Goal: Find specific page/section: Find specific page/section

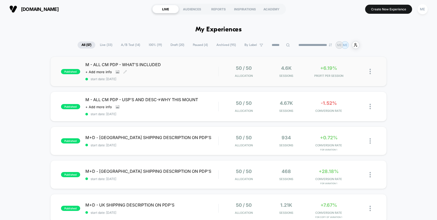
click at [211, 70] on div "M - ALL CM PDP - WHAT'S INCLUDED Click to view images Click to edit experience …" at bounding box center [151, 71] width 133 height 19
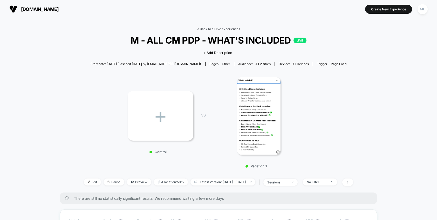
click at [216, 29] on link "< Back to all live experiences" at bounding box center [218, 29] width 43 height 4
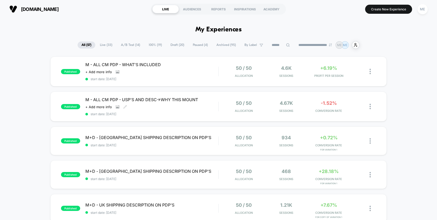
scroll to position [9, 0]
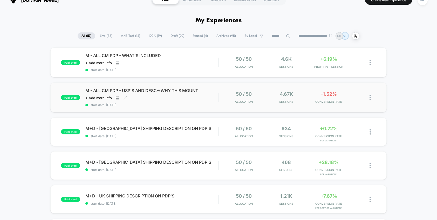
click at [215, 97] on div "M - ALL CM PDP - USP'S AND DESC->WHY THIS MOUNT Click to view images Click to e…" at bounding box center [151, 97] width 133 height 19
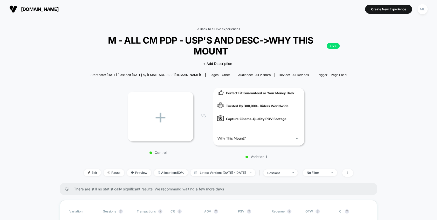
click at [223, 28] on link "< Back to all live experiences" at bounding box center [218, 29] width 43 height 4
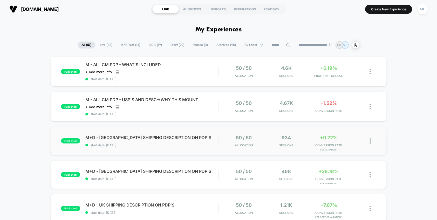
scroll to position [104, 0]
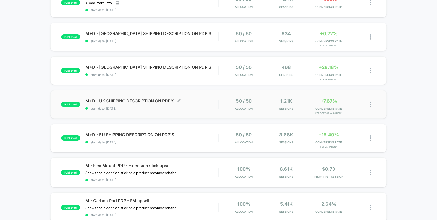
click at [209, 103] on div "M+D - UK SHIPPING DESCRIPTION ON PDP'S Click to edit experience details Click t…" at bounding box center [151, 104] width 133 height 12
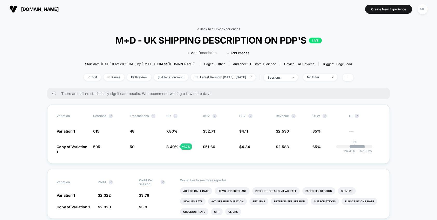
click at [215, 29] on link "< Back to all live experiences" at bounding box center [218, 29] width 43 height 4
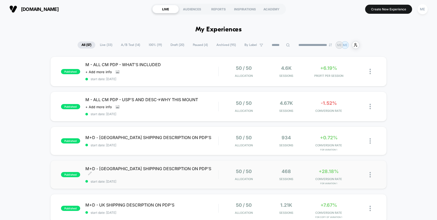
click at [199, 173] on span "M+D - [GEOGRAPHIC_DATA] SHIPPING DESCRIPTION ON PDP'S Click to edit experience …" at bounding box center [151, 171] width 133 height 10
